Goal: Information Seeking & Learning: Understand process/instructions

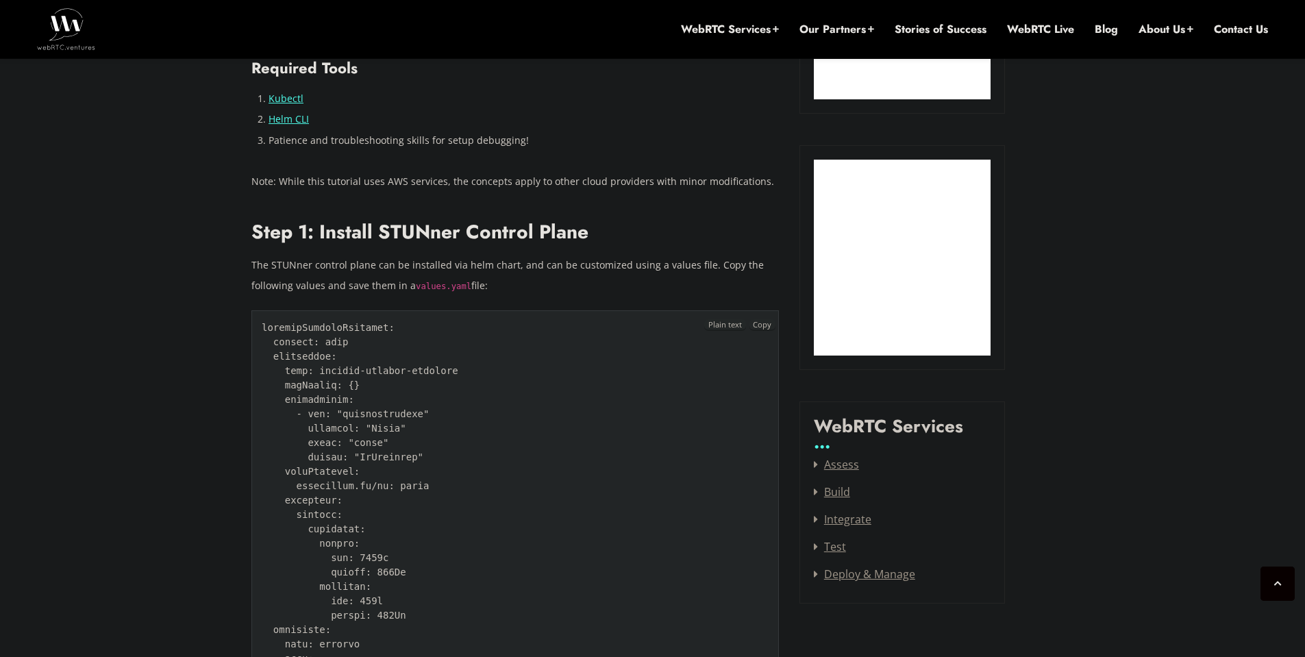
scroll to position [1343, 0]
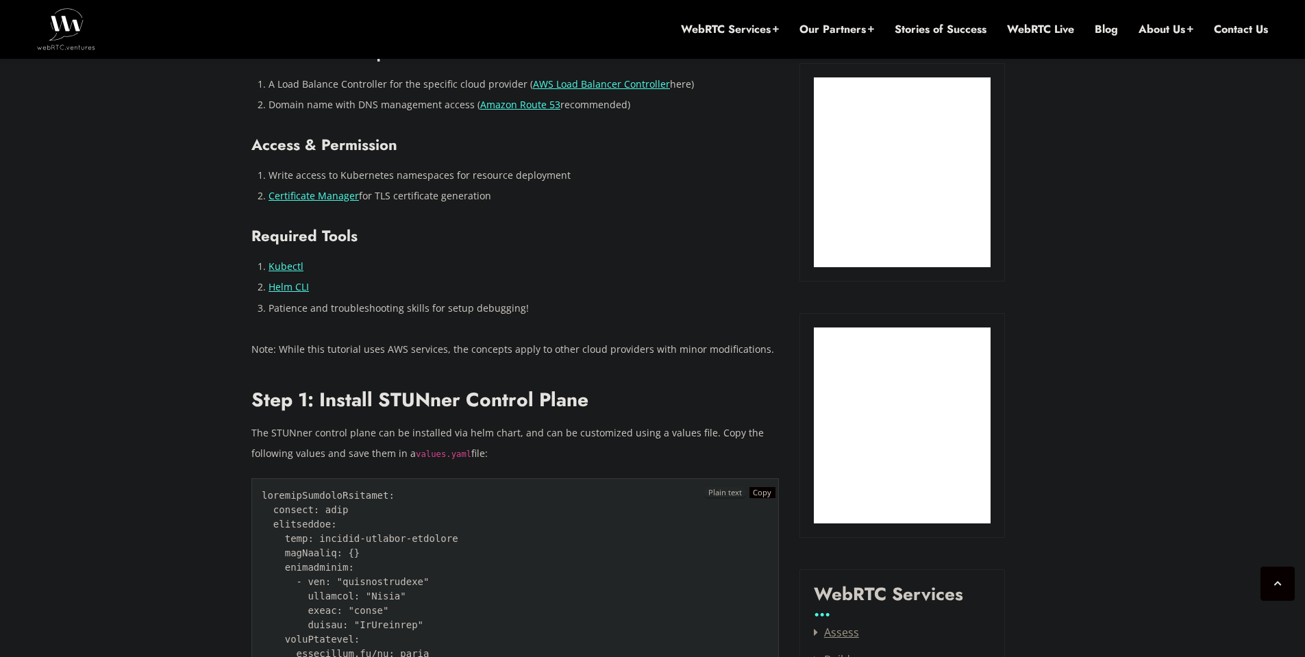
click at [767, 495] on span "Copy" at bounding box center [762, 492] width 19 height 10
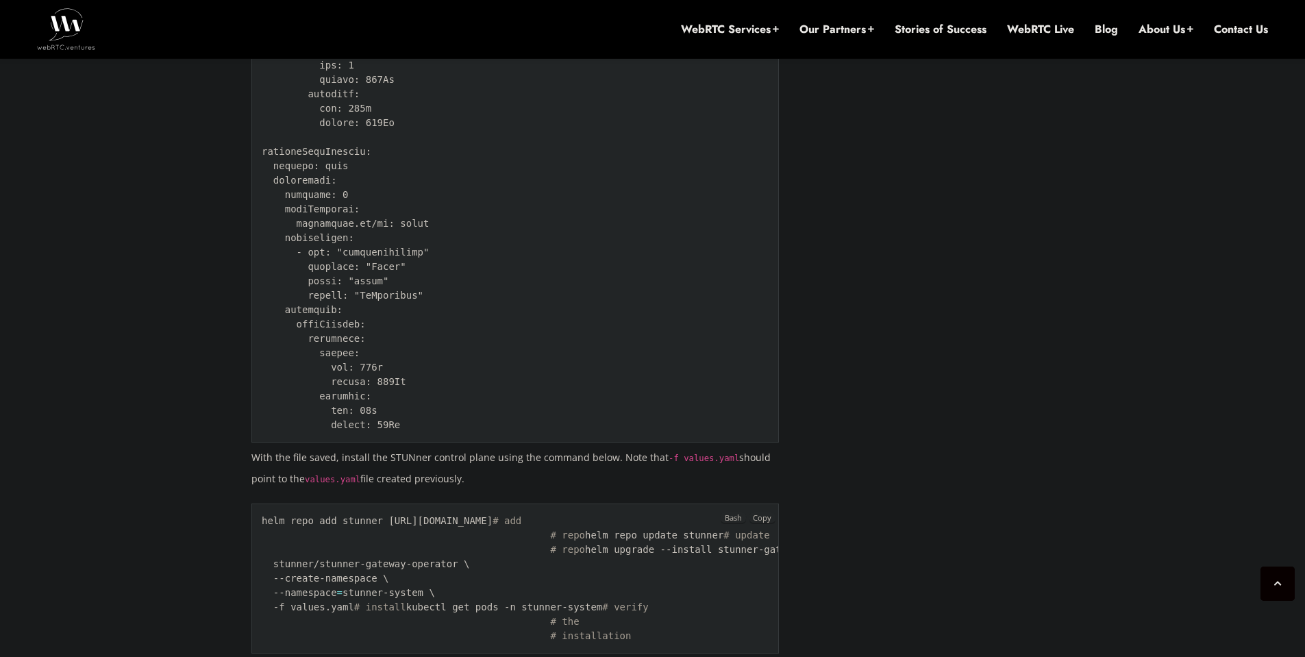
scroll to position [2236, 0]
drag, startPoint x: 503, startPoint y: 517, endPoint x: 242, endPoint y: 519, distance: 261.1
click at [306, 524] on pre "helm repo add stunner [URL][DOMAIN_NAME] # add # repo helm repo update stunner …" at bounding box center [515, 576] width 528 height 150
drag, startPoint x: 507, startPoint y: 519, endPoint x: 259, endPoint y: 513, distance: 248.1
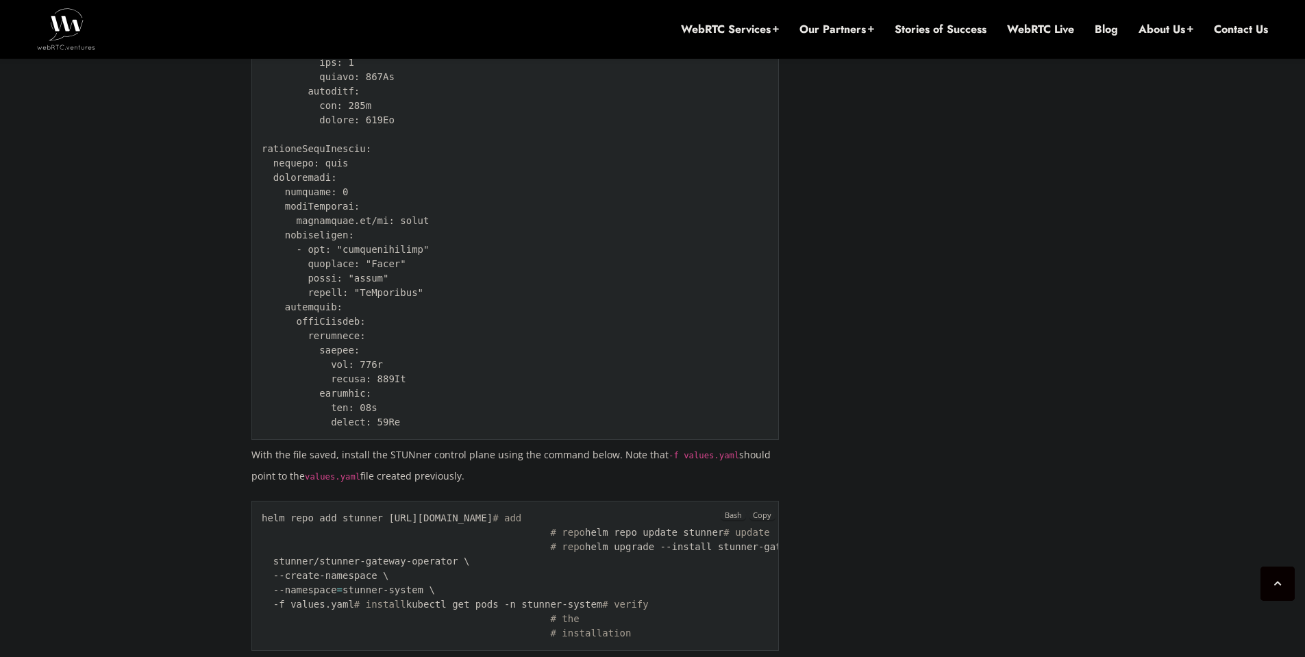
click at [259, 513] on pre "helm repo add stunner [URL][DOMAIN_NAME] # add # repo helm repo update stunner …" at bounding box center [515, 576] width 528 height 150
click at [268, 515] on code "helm repo add stunner [URL][DOMAIN_NAME] # add # repo helm repo update stunner …" at bounding box center [565, 576] width 606 height 126
click at [263, 520] on code "helm repo add stunner [URL][DOMAIN_NAME] # add # repo helm repo update stunner …" at bounding box center [565, 576] width 606 height 126
drag, startPoint x: 257, startPoint y: 517, endPoint x: 504, endPoint y: 521, distance: 247.4
click at [504, 521] on pre "helm repo add stunner [URL][DOMAIN_NAME] # add # repo helm repo update stunner …" at bounding box center [515, 576] width 528 height 150
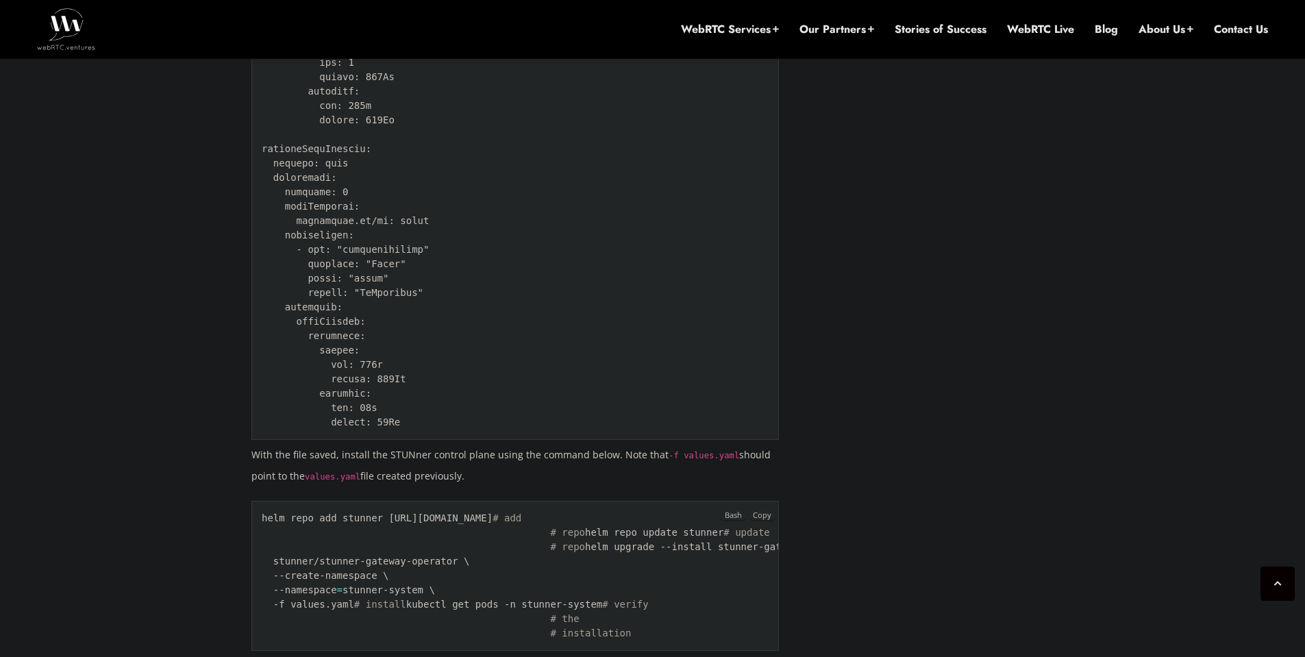
copy code "helm repo add stunner [URL][DOMAIN_NAME]"
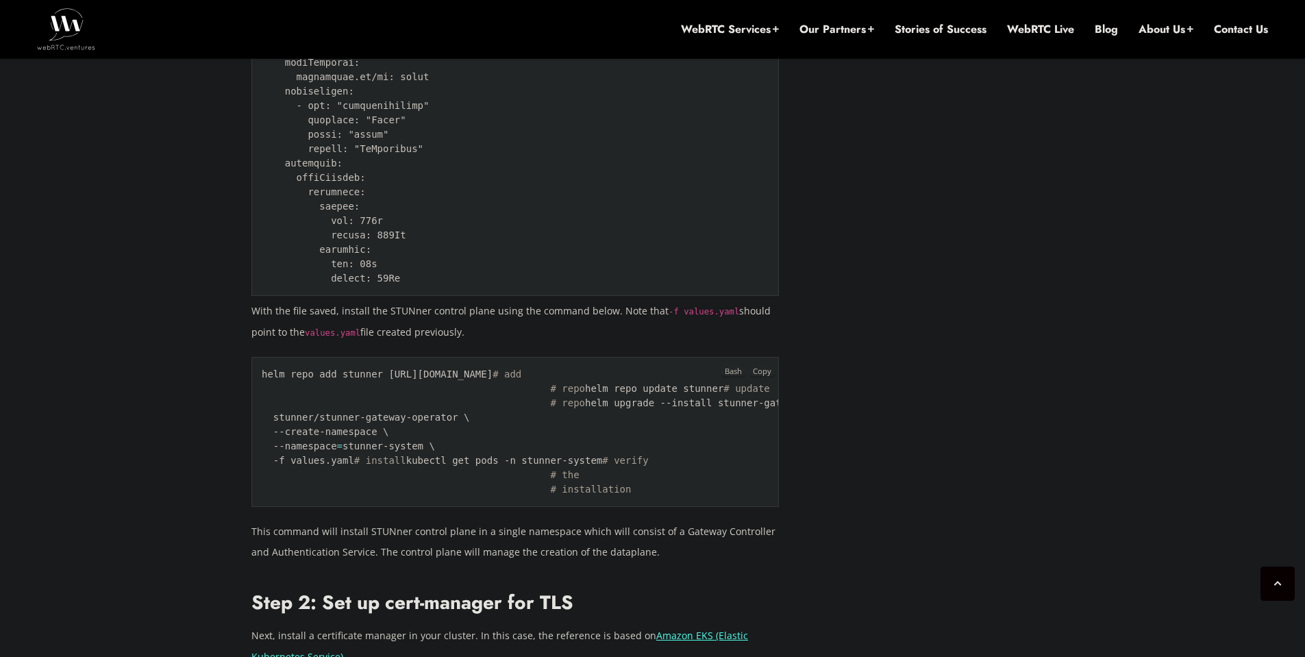
scroll to position [2395, 0]
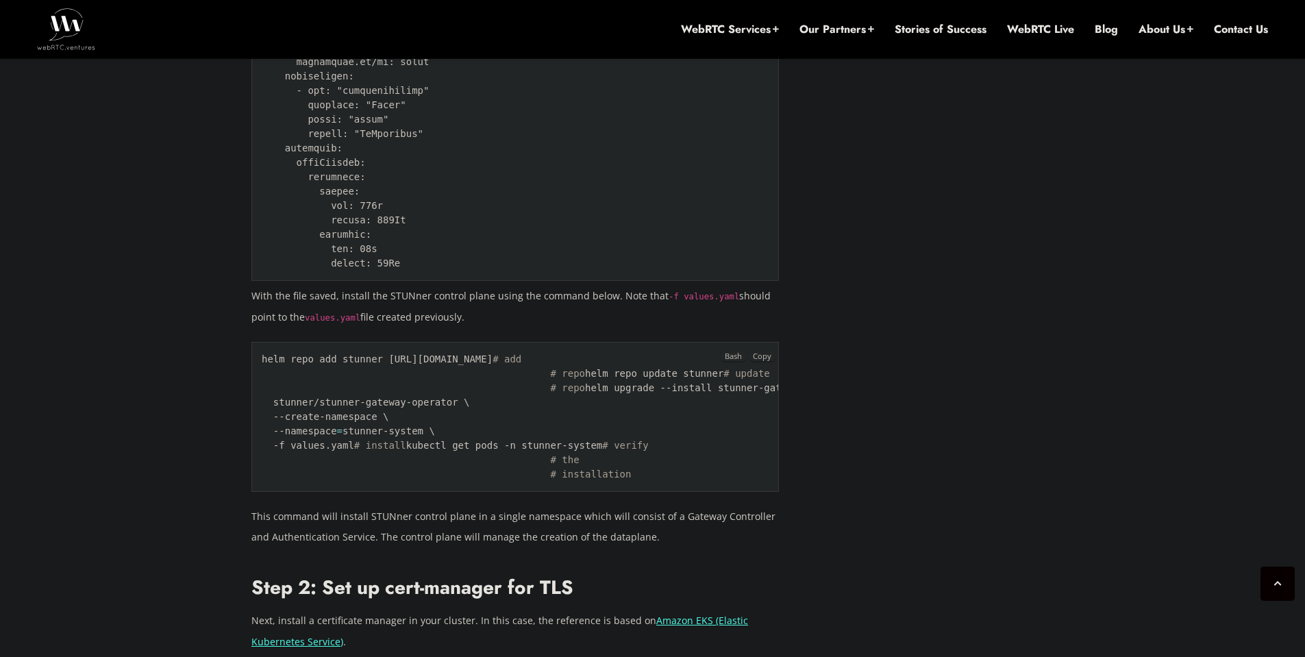
drag, startPoint x: 391, startPoint y: 388, endPoint x: 257, endPoint y: 388, distance: 134.3
click at [257, 388] on pre "helm repo add stunner [URL][DOMAIN_NAME] # add # repo helm repo update stunner …" at bounding box center [515, 417] width 528 height 150
copy code "helm repo update stunner"
drag, startPoint x: 352, startPoint y: 478, endPoint x: 253, endPoint y: 418, distance: 115.6
click at [253, 418] on pre "helm repo add stunner [URL][DOMAIN_NAME] # add # repo helm repo update stunner …" at bounding box center [515, 417] width 528 height 150
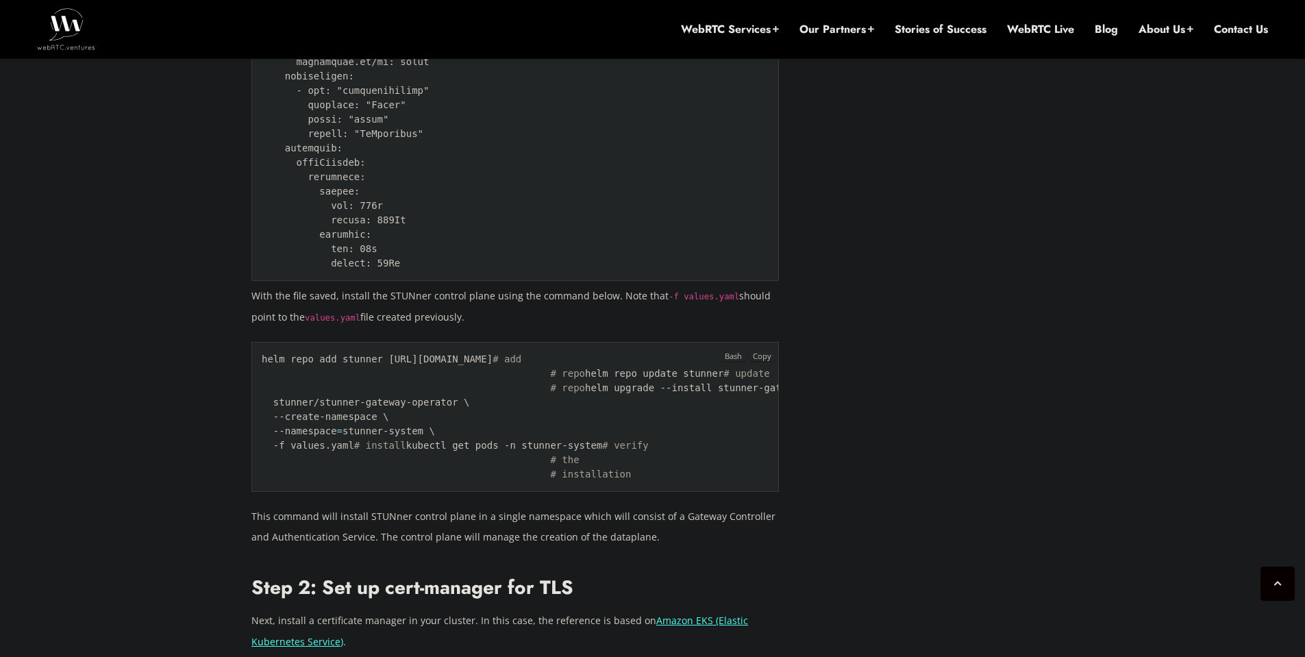
copy code "helm upgrade --install stunner-gateway-operator \ stunner/stunner-gateway-opera…"
drag, startPoint x: 443, startPoint y: 490, endPoint x: 256, endPoint y: 493, distance: 187.1
click at [256, 492] on pre "helm repo add stunner [URL][DOMAIN_NAME] # add # repo helm repo update stunner …" at bounding box center [515, 417] width 528 height 150
copy code "kubectl get pods -n stunner-system"
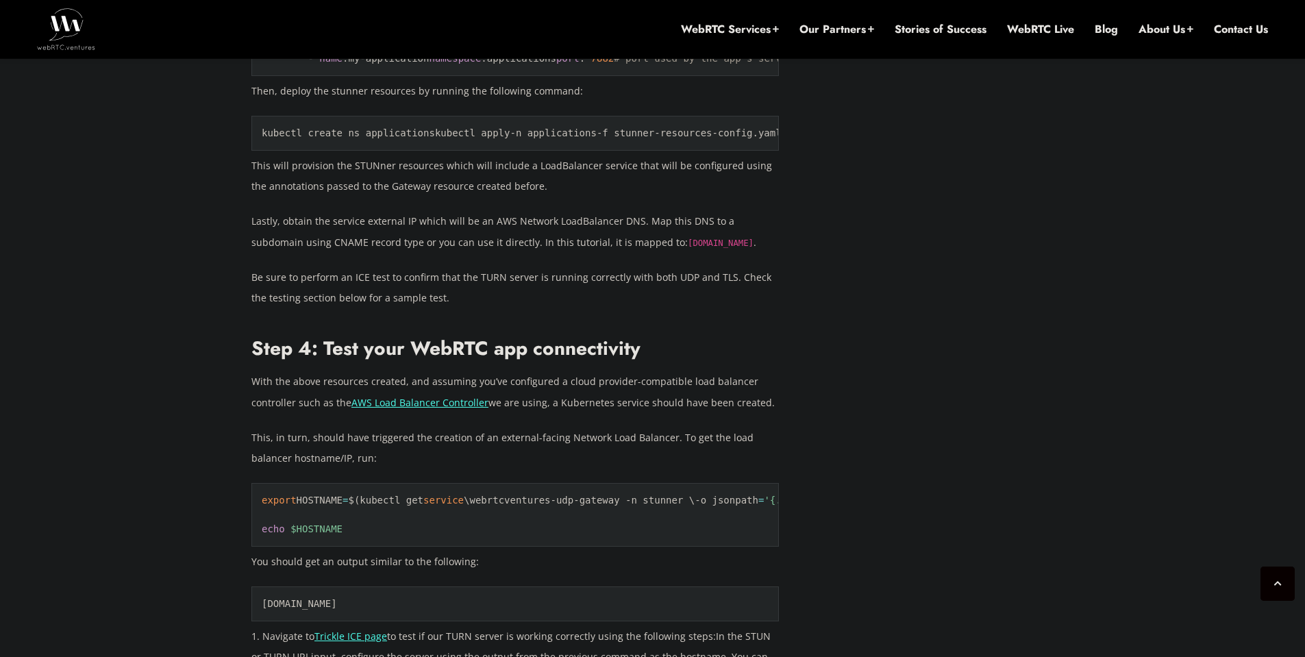
scroll to position [6743, 0]
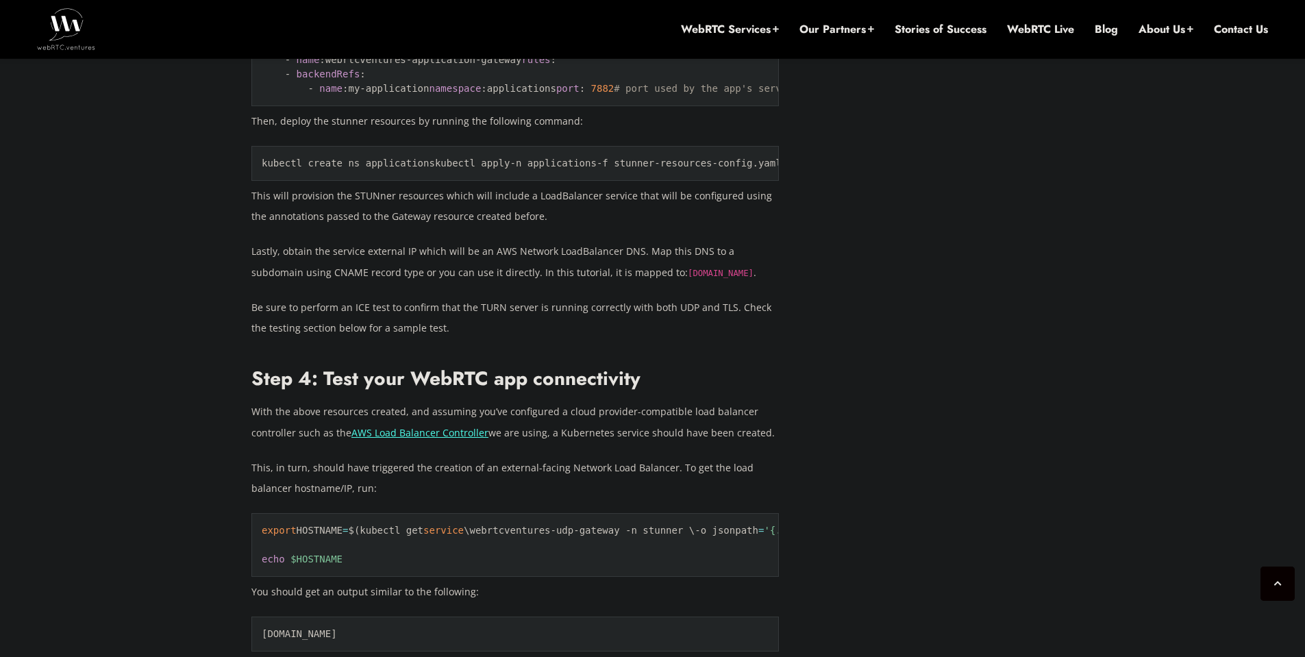
drag, startPoint x: 343, startPoint y: 287, endPoint x: 486, endPoint y: 288, distance: 142.5
drag, startPoint x: 486, startPoint y: 288, endPoint x: 342, endPoint y: 288, distance: 143.9
copy code "stunner-resources-config.yaml"
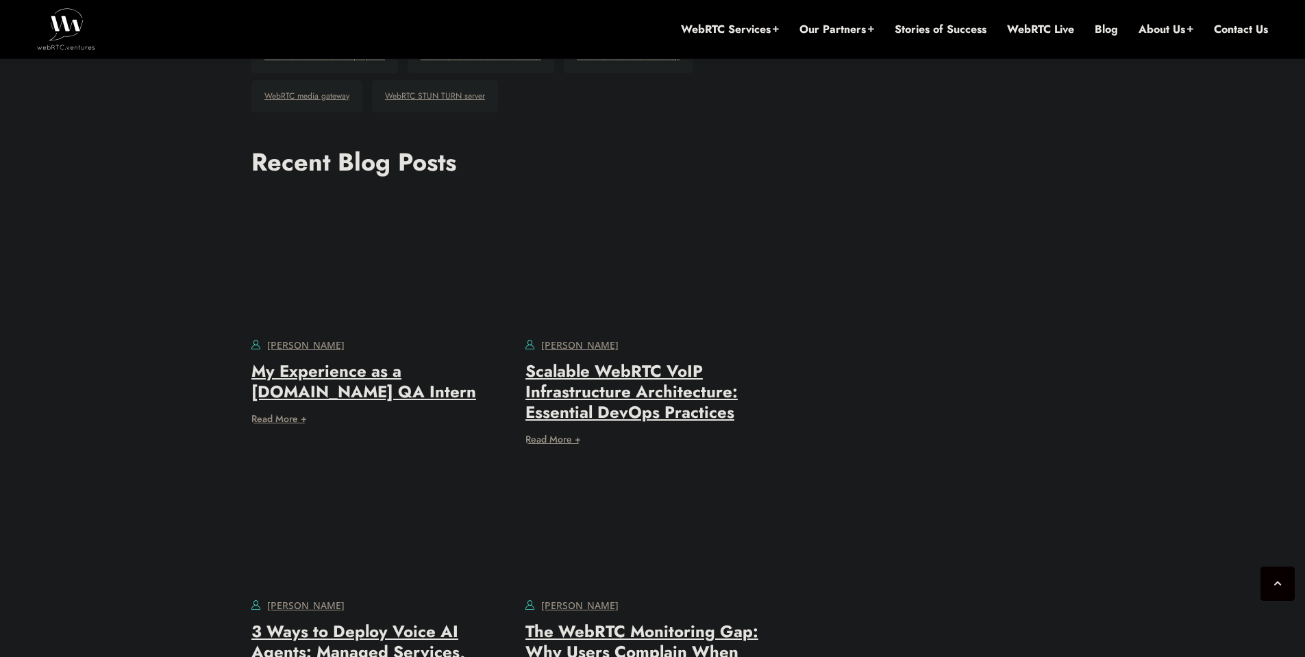
scroll to position [8799, 0]
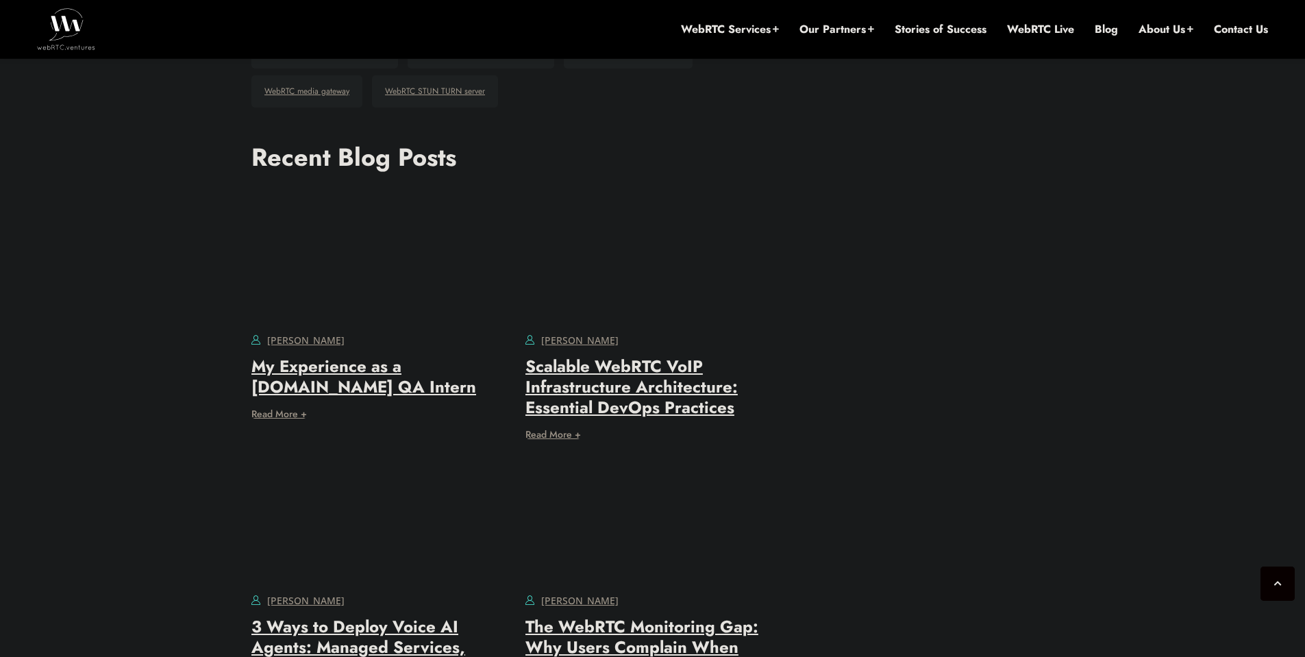
drag, startPoint x: 445, startPoint y: 137, endPoint x: 263, endPoint y: 141, distance: 182.3
copy code "kubectl create ns applications"
drag, startPoint x: 471, startPoint y: 155, endPoint x: 253, endPoint y: 156, distance: 217.9
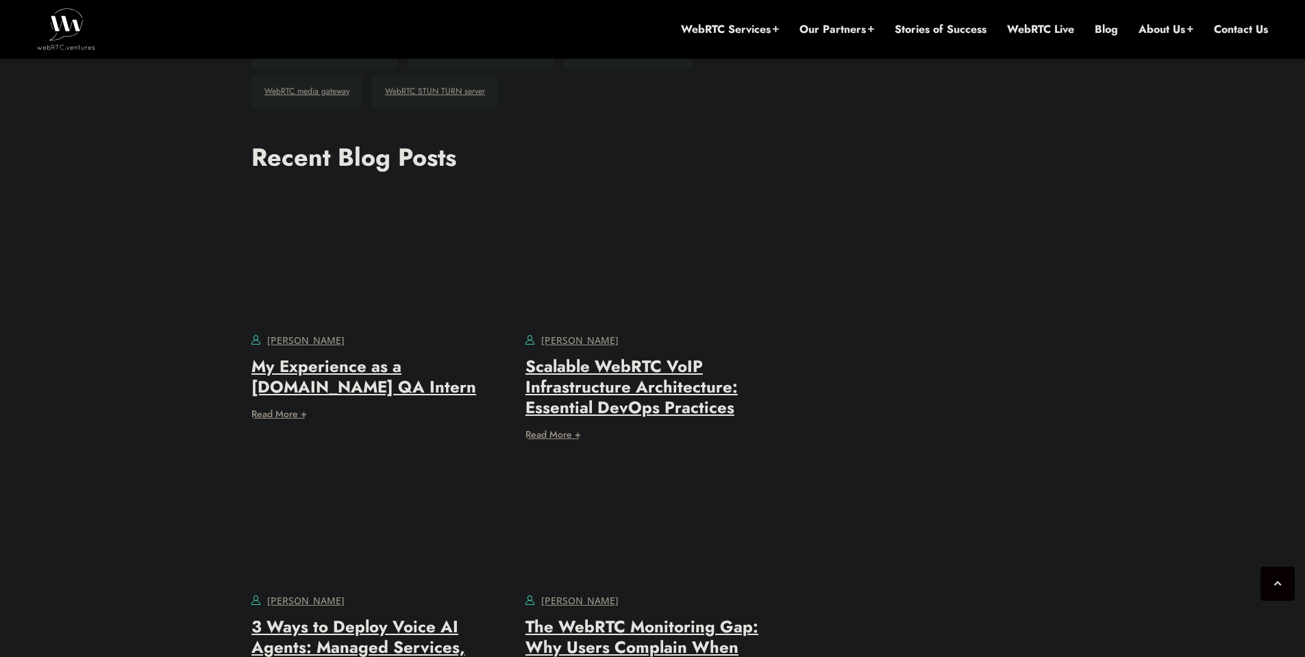
copy code "kubectl apply - n applications - f stunner - resources - config.yaml"
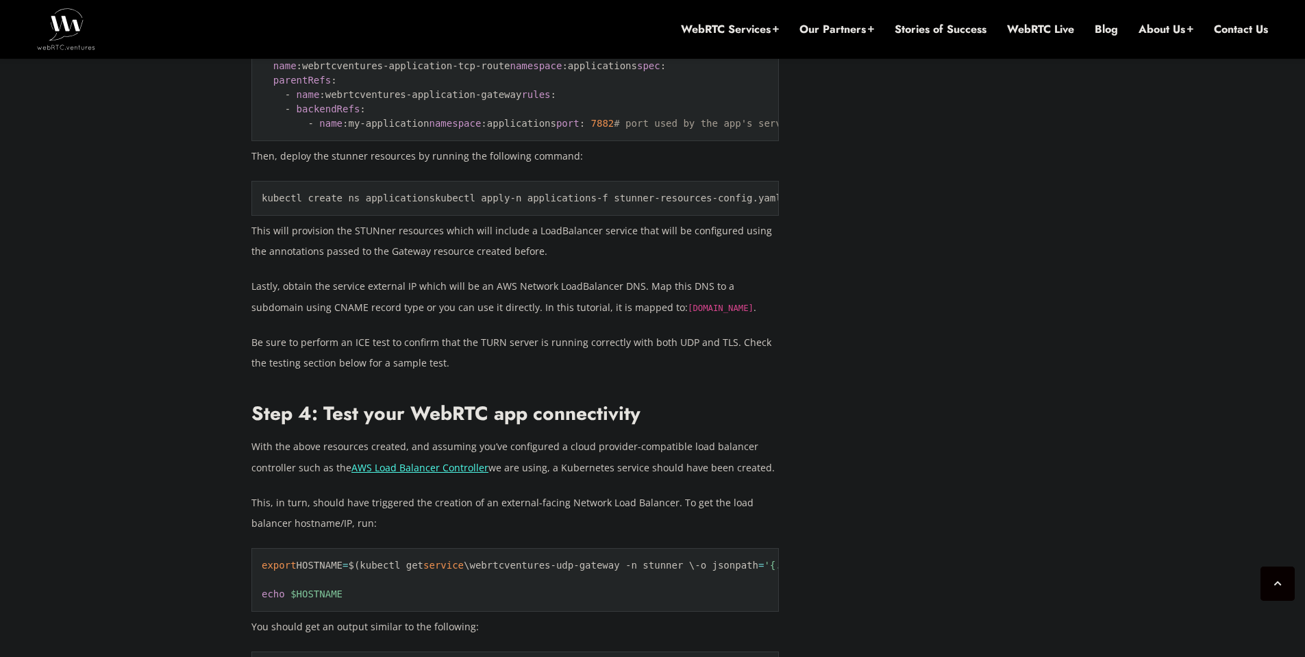
scroll to position [6699, 0]
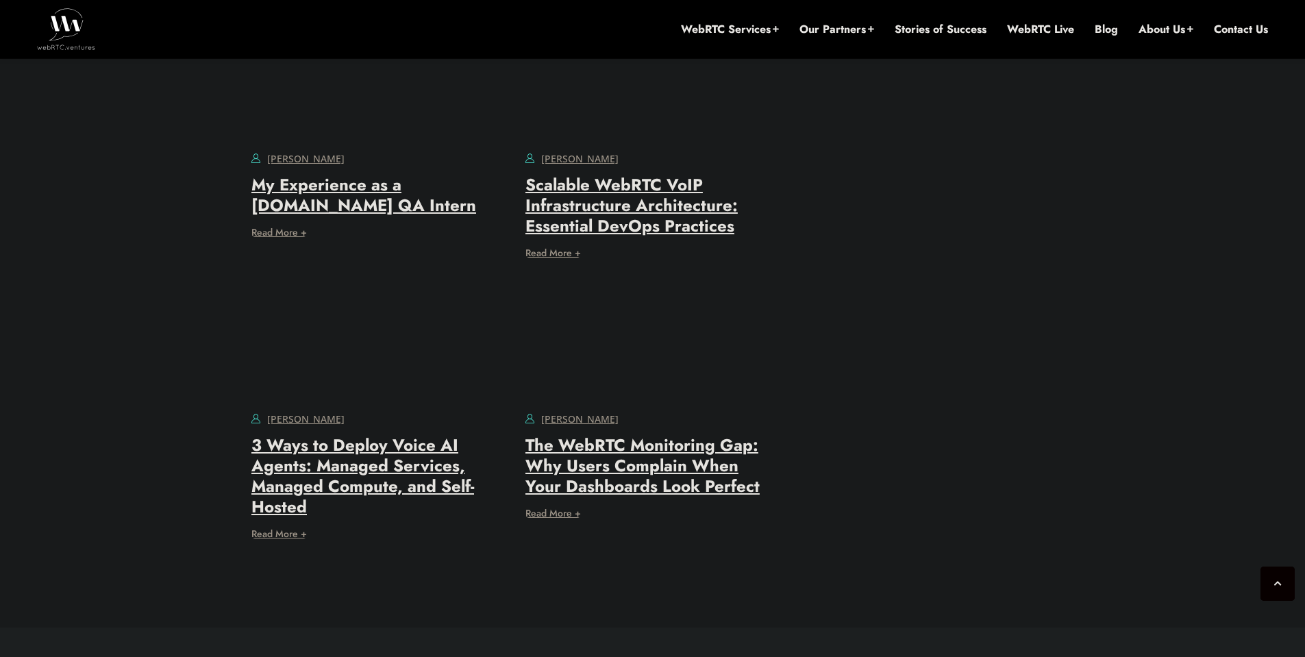
scroll to position [8947, 0]
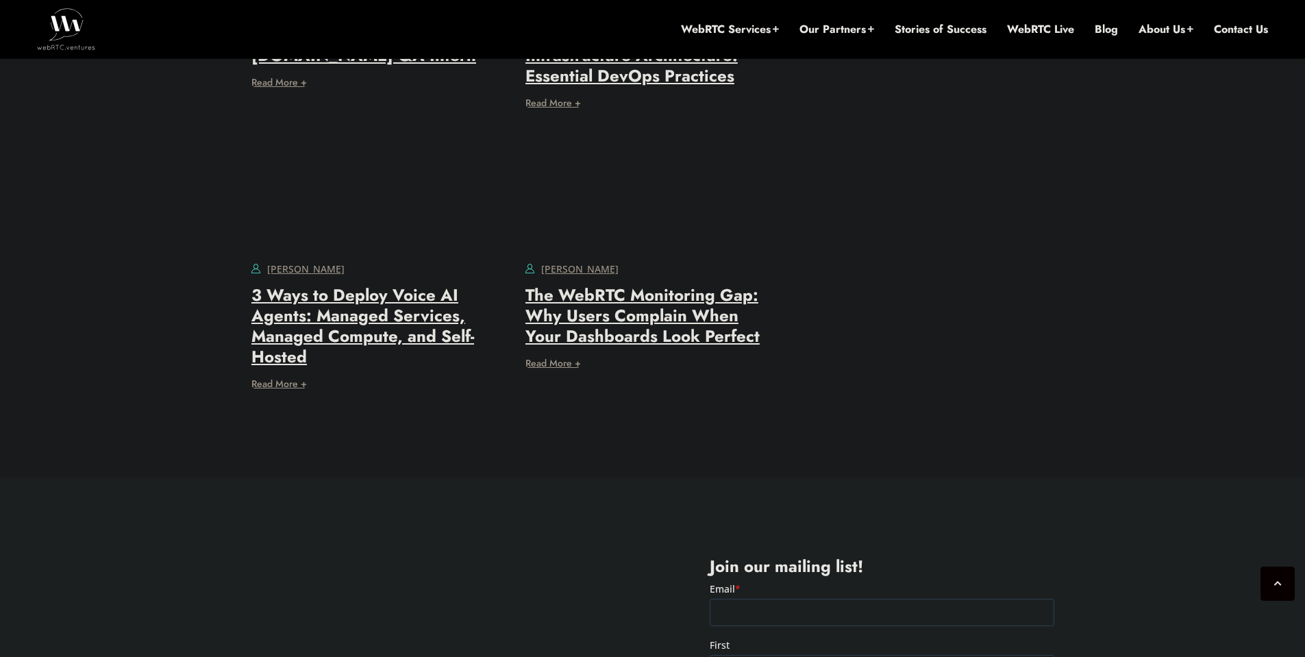
scroll to position [9221, 0]
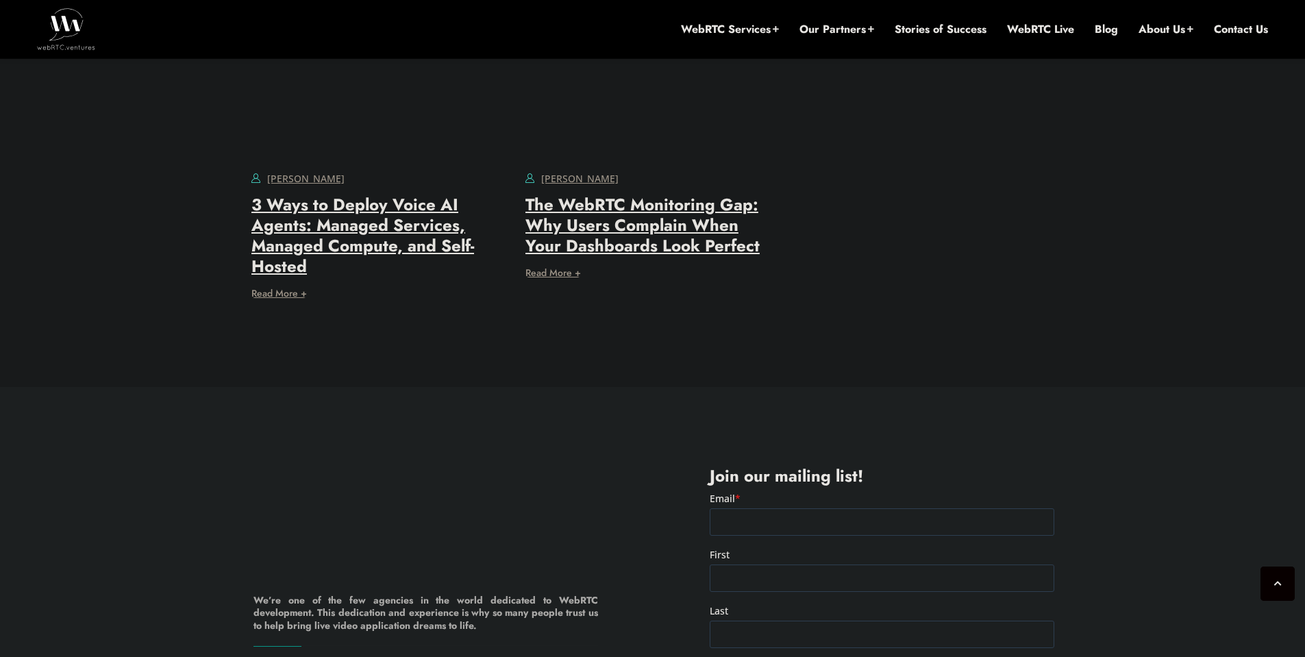
drag, startPoint x: 321, startPoint y: 503, endPoint x: 390, endPoint y: 505, distance: 68.5
copy code "admin-stunner"
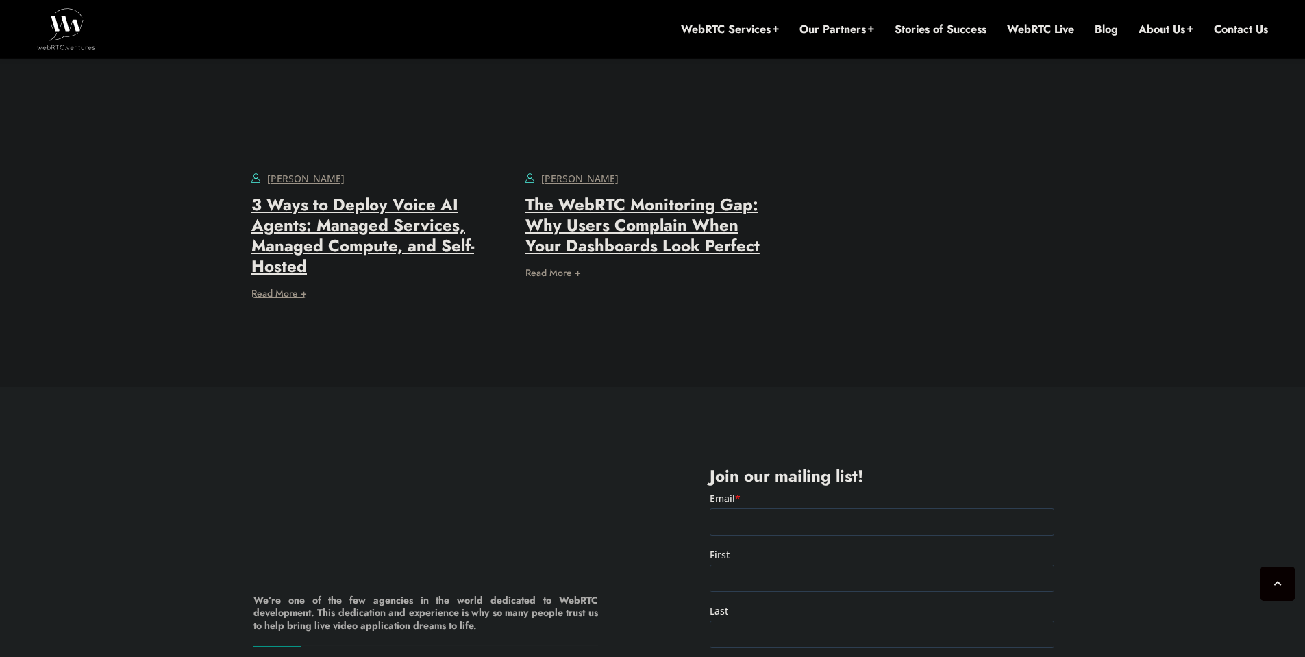
copy code "GatewayConfig"
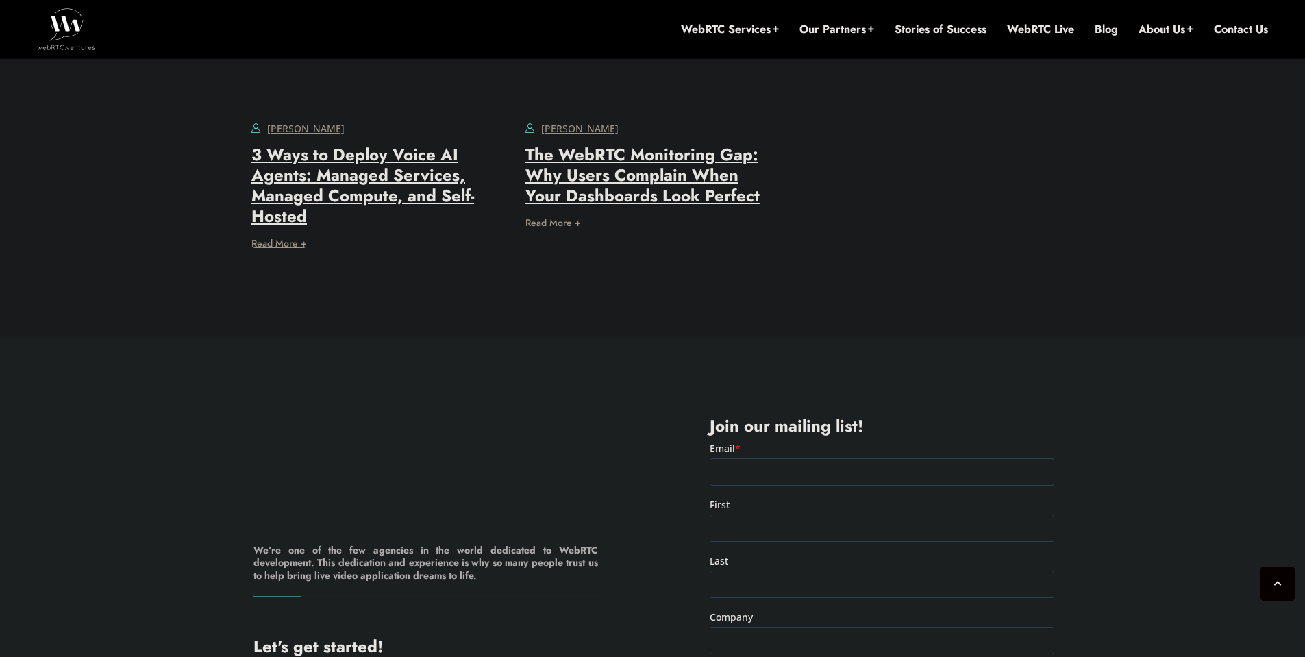
scroll to position [9282, 0]
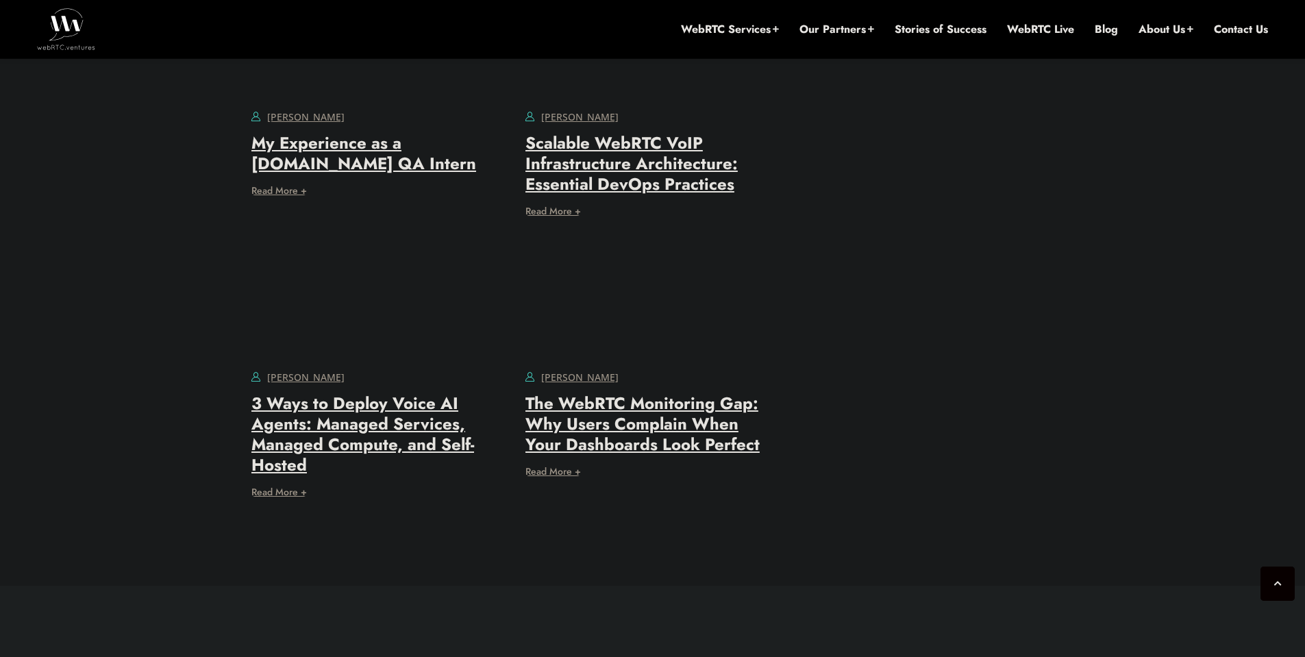
scroll to position [9018, 0]
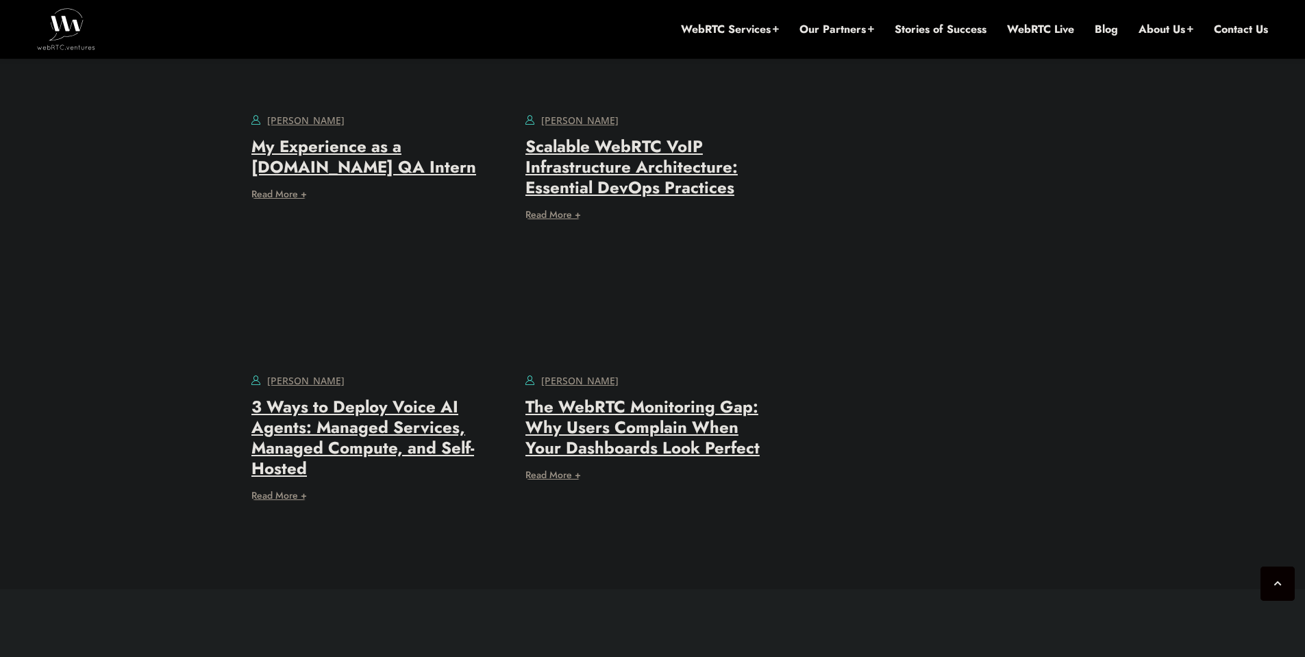
drag, startPoint x: 577, startPoint y: 327, endPoint x: 261, endPoint y: 302, distance: 316.8
drag, startPoint x: 346, startPoint y: 370, endPoint x: 256, endPoint y: 299, distance: 114.2
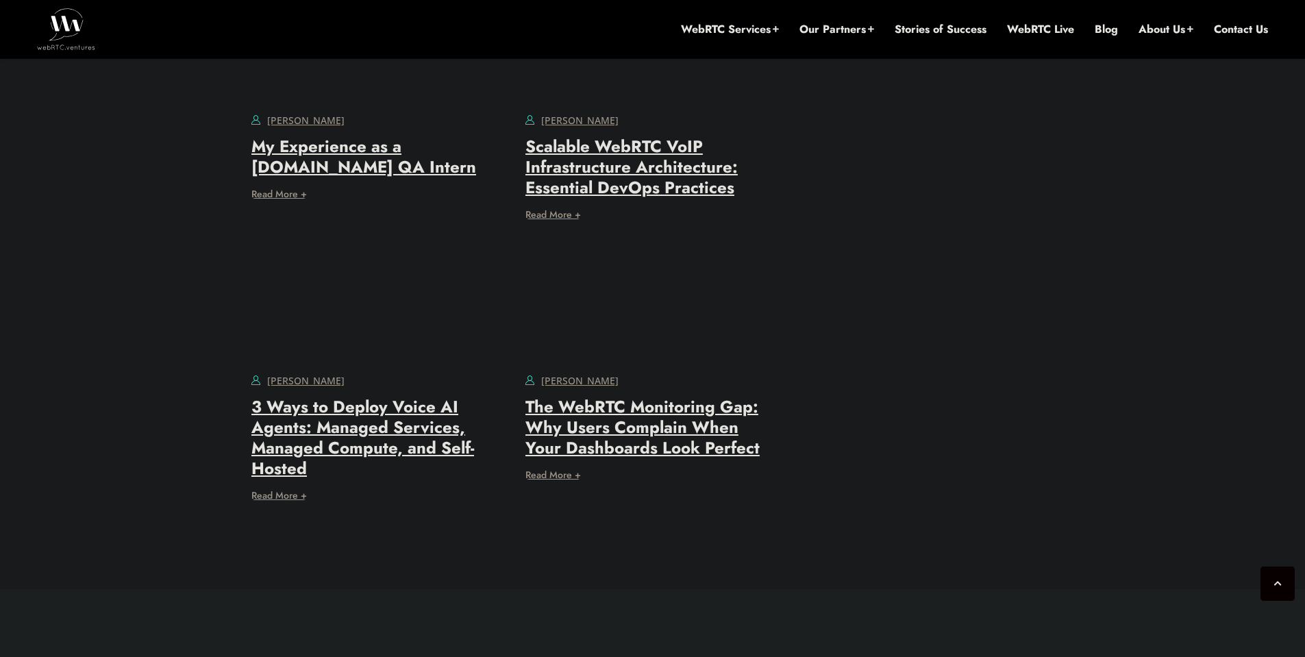
copy code "export HOSTNAME = $( kubectl get service \ webrtcventures-udp-gateway -n stunne…"
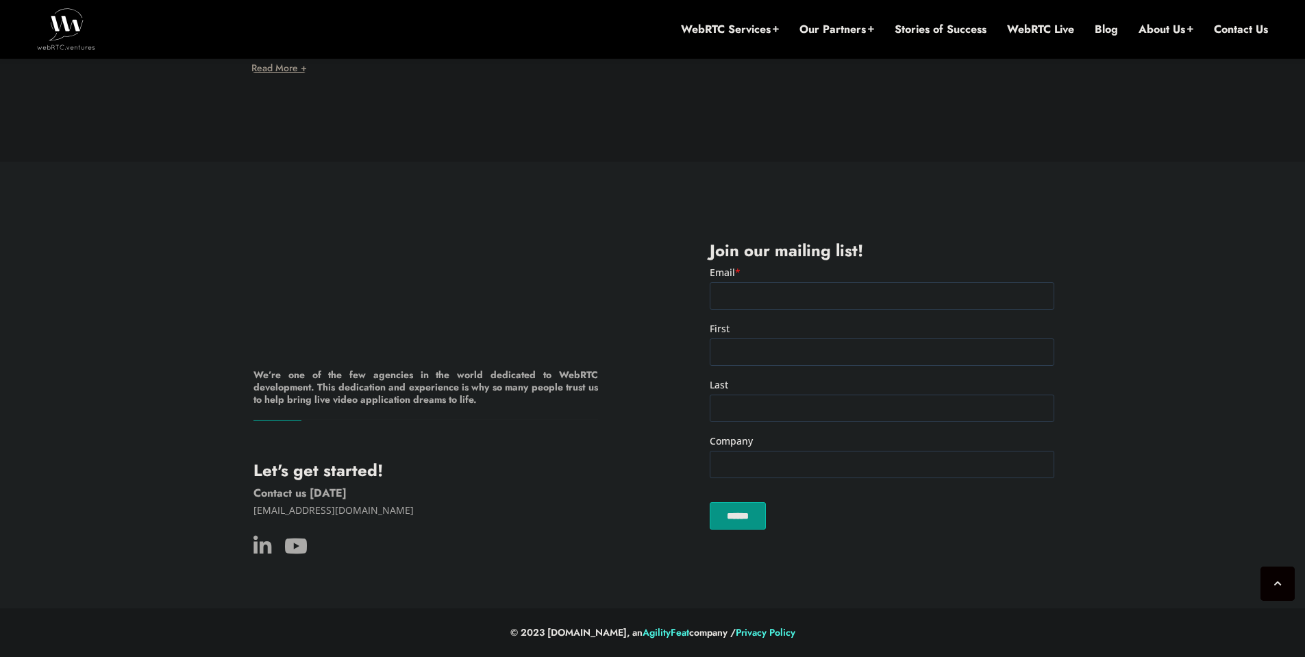
scroll to position [9567, 0]
